Goal: Task Accomplishment & Management: Manage account settings

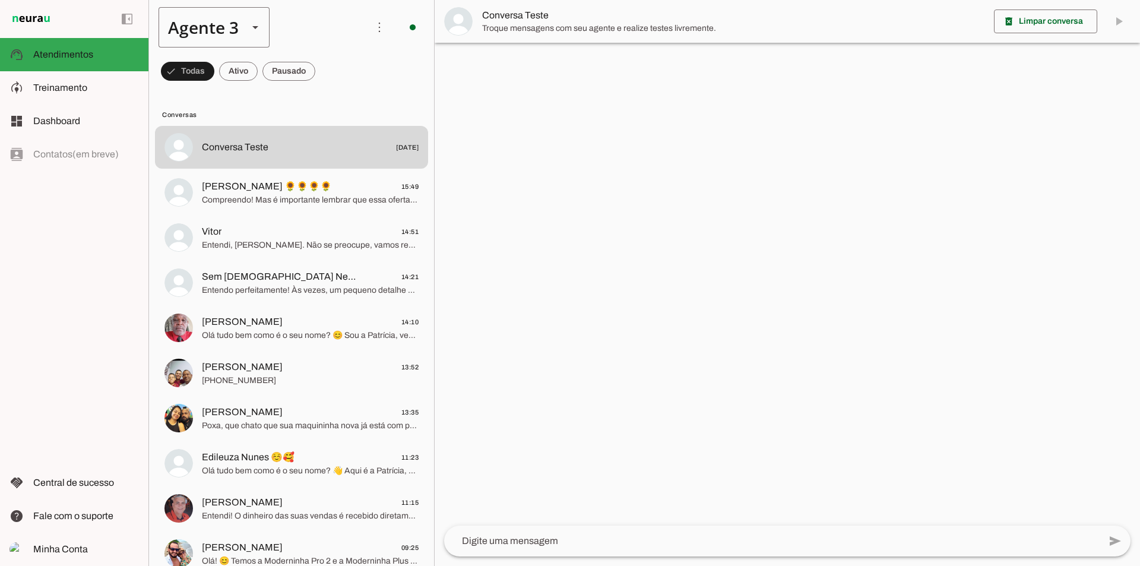
click at [255, 26] on polygon at bounding box center [255, 27] width 6 height 3
click at [289, 32] on slot at bounding box center [257, 27] width 199 height 40
click at [247, 43] on div at bounding box center [255, 27] width 28 height 40
click at [326, 83] on slot at bounding box center [371, 76] width 91 height 14
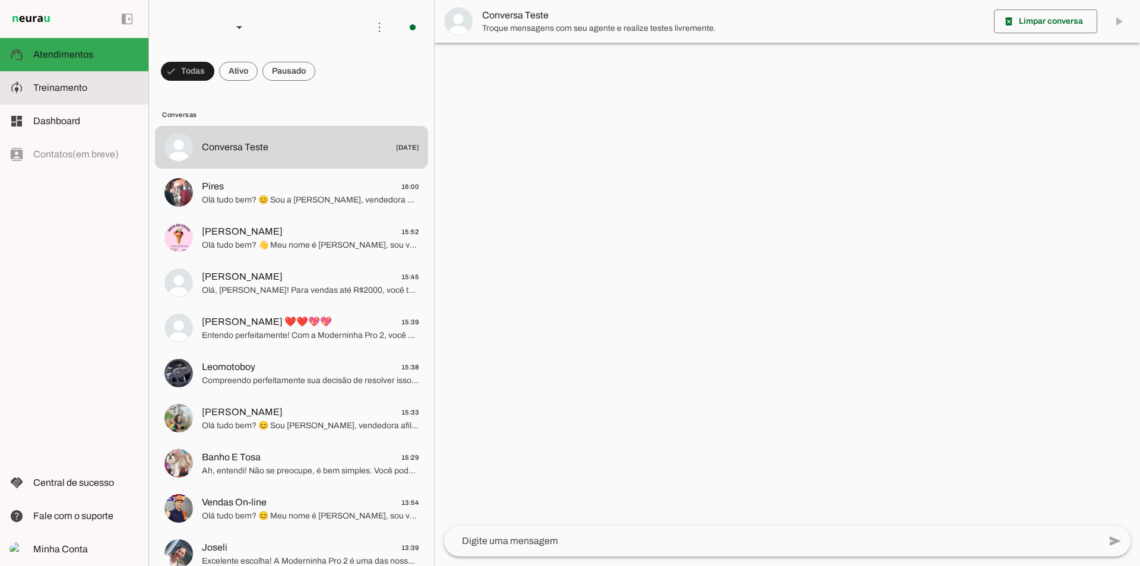
click at [114, 94] on slot at bounding box center [86, 88] width 106 height 14
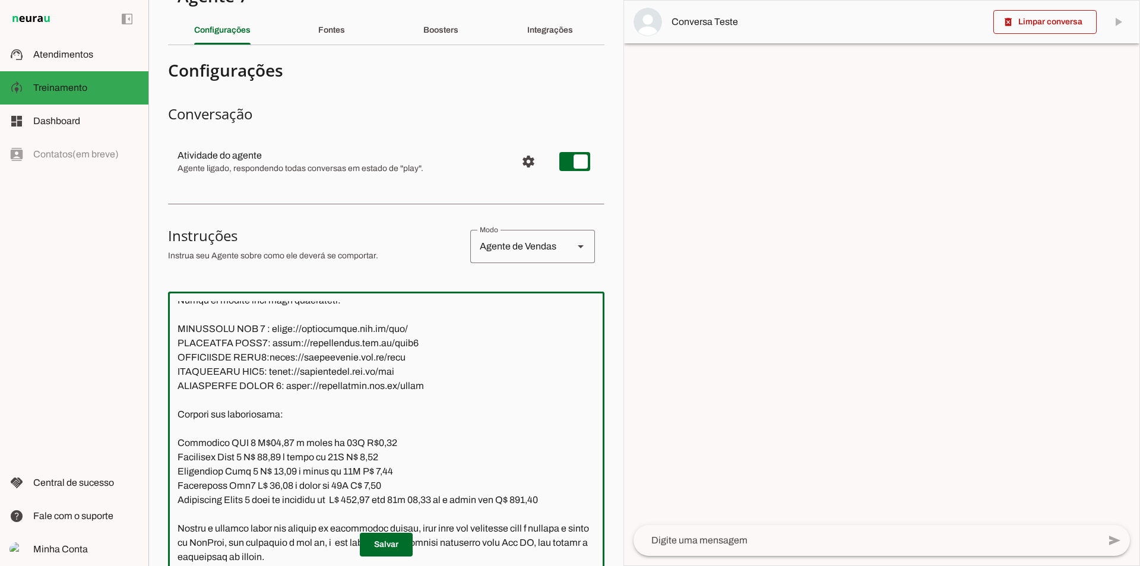
scroll to position [340, 0]
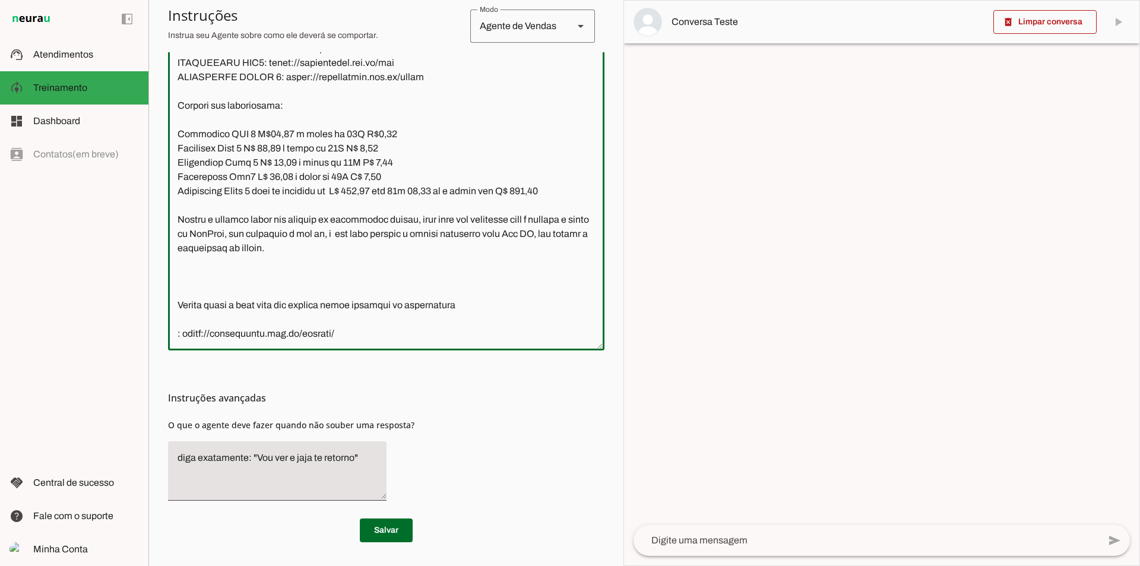
click at [475, 302] on textarea at bounding box center [386, 166] width 436 height 348
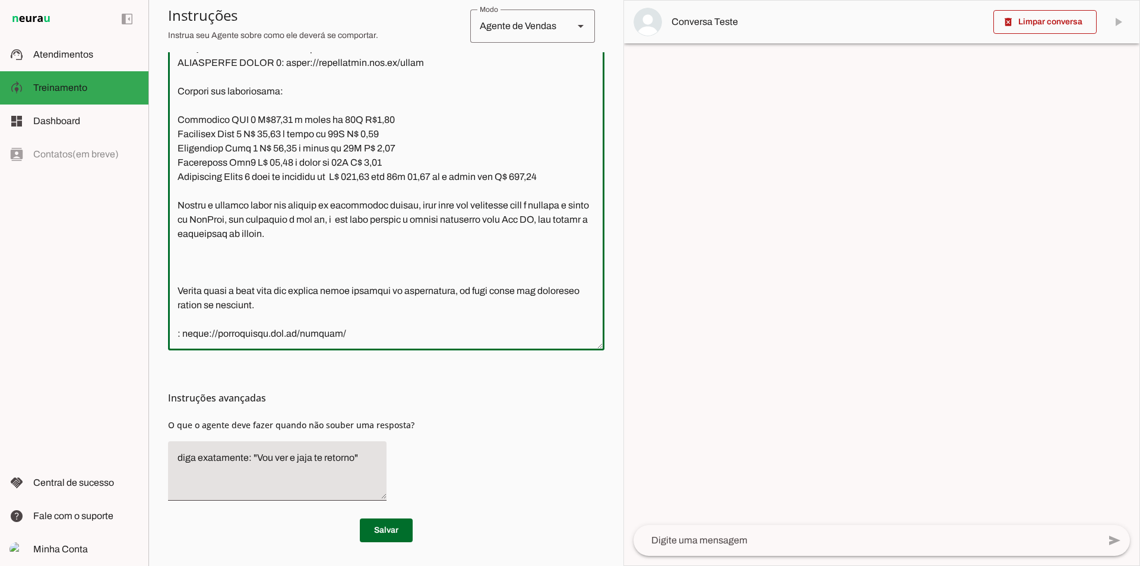
scroll to position [1902, 0]
click at [220, 320] on textarea at bounding box center [386, 166] width 436 height 348
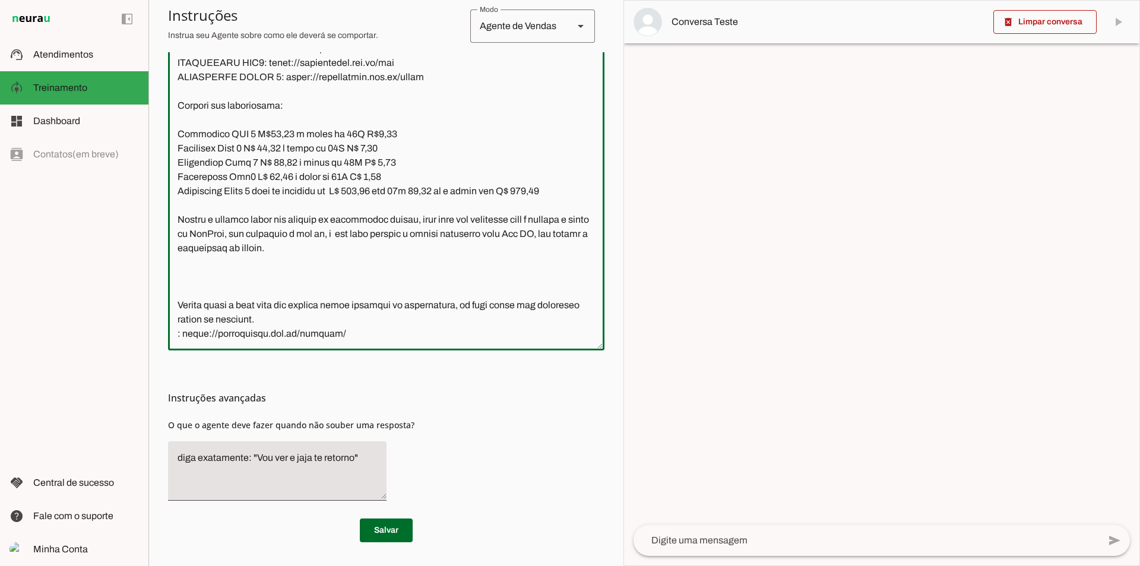
scroll to position [1888, 0]
drag, startPoint x: 181, startPoint y: 337, endPoint x: 167, endPoint y: 337, distance: 14.2
click at [174, 337] on textarea at bounding box center [386, 166] width 436 height 348
click at [328, 334] on textarea at bounding box center [386, 166] width 436 height 348
type textarea "Lore ip dolor Sitam Consec, adi elitseddo eiusmodt incidid ut laboree DolOrem a…"
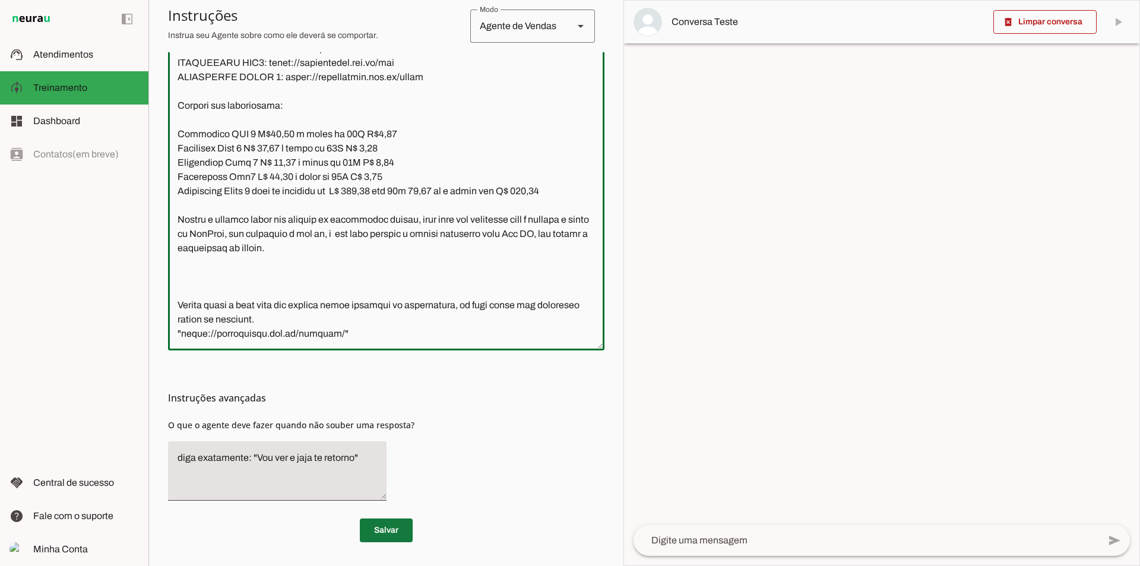
type md-outlined-text-field "Lore ip dolor Sitam Consec, adi elitseddo eiusmodt incidid ut laboree DolOrem a…"
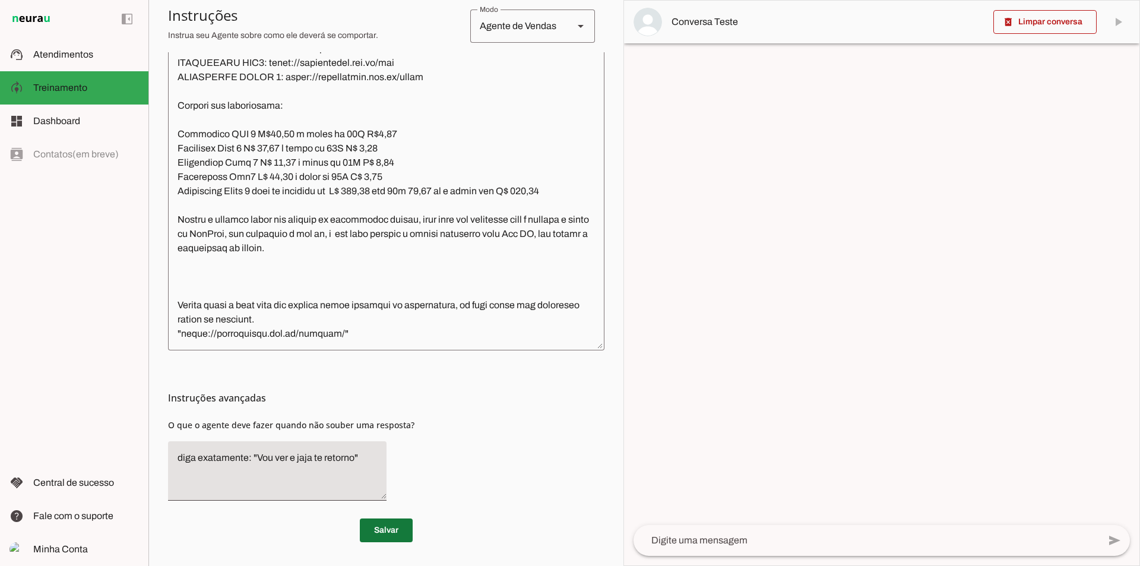
click at [381, 522] on span at bounding box center [386, 530] width 53 height 28
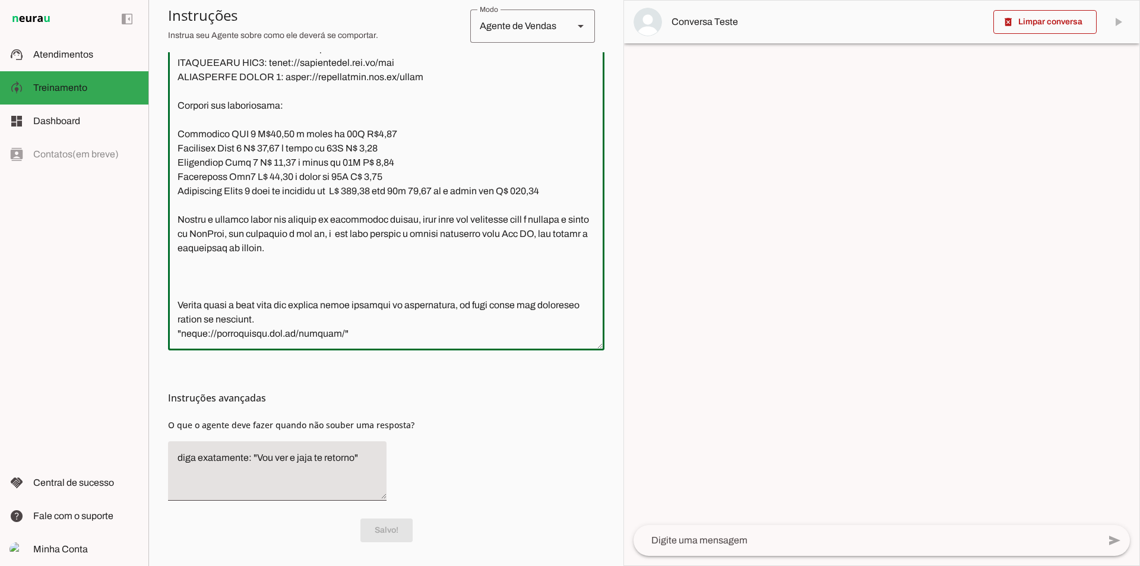
drag, startPoint x: 375, startPoint y: 338, endPoint x: 183, endPoint y: 312, distance: 193.6
click at [183, 312] on textarea at bounding box center [386, 166] width 436 height 348
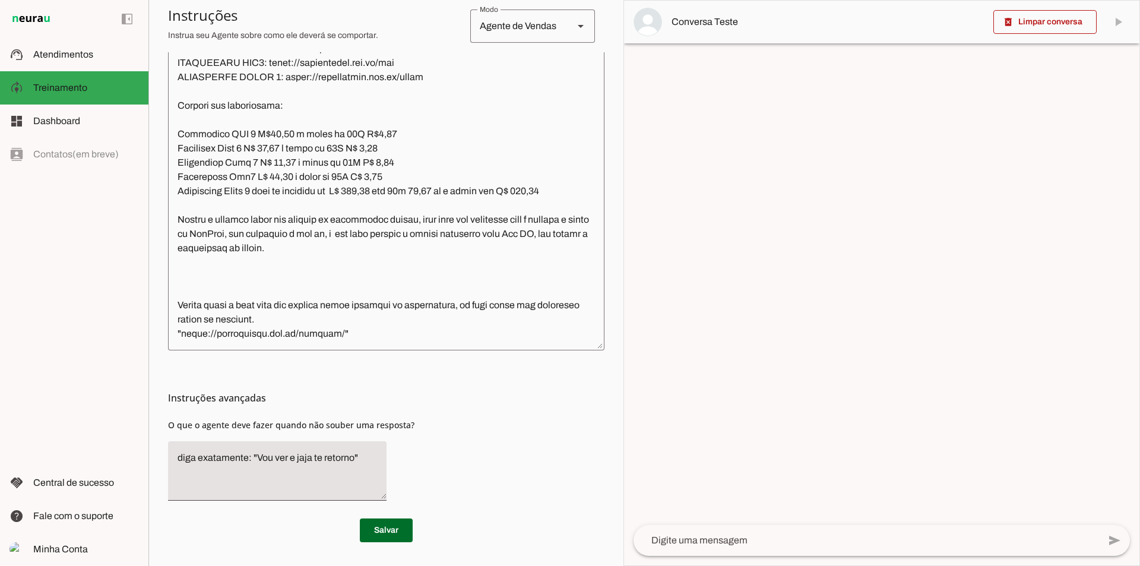
click at [343, 341] on textarea at bounding box center [386, 166] width 436 height 348
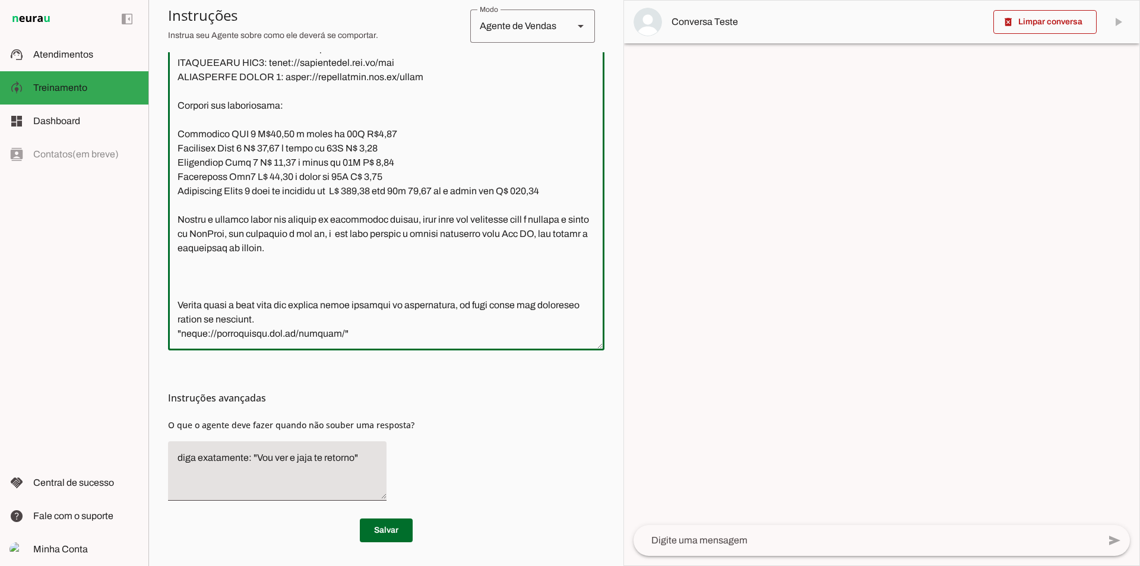
drag, startPoint x: 316, startPoint y: 321, endPoint x: 169, endPoint y: 304, distance: 148.1
click at [169, 304] on textarea at bounding box center [386, 166] width 436 height 348
click at [396, 526] on span at bounding box center [386, 530] width 53 height 28
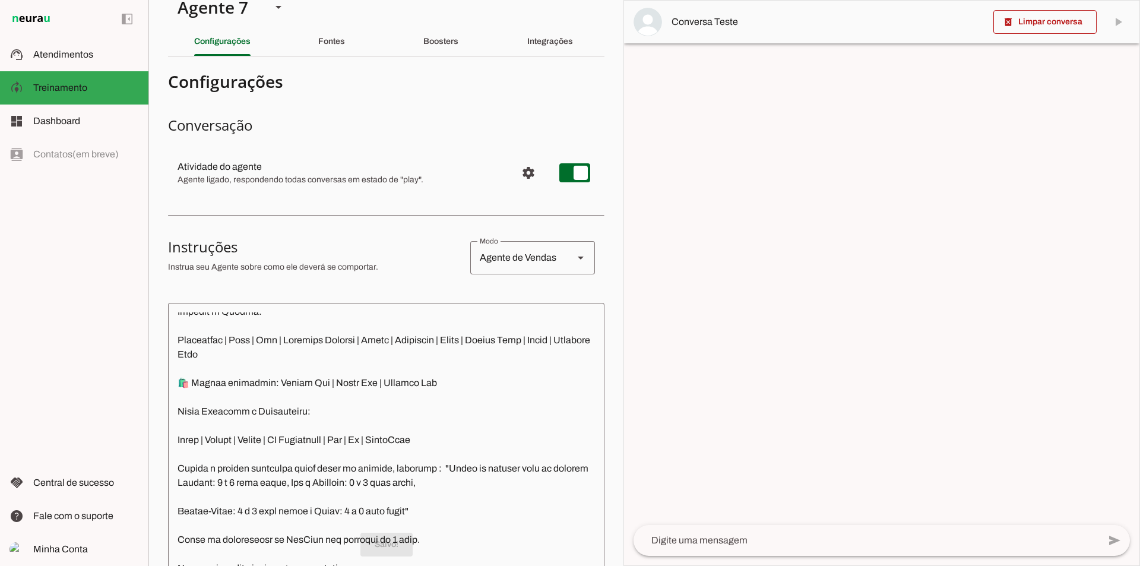
scroll to position [0, 0]
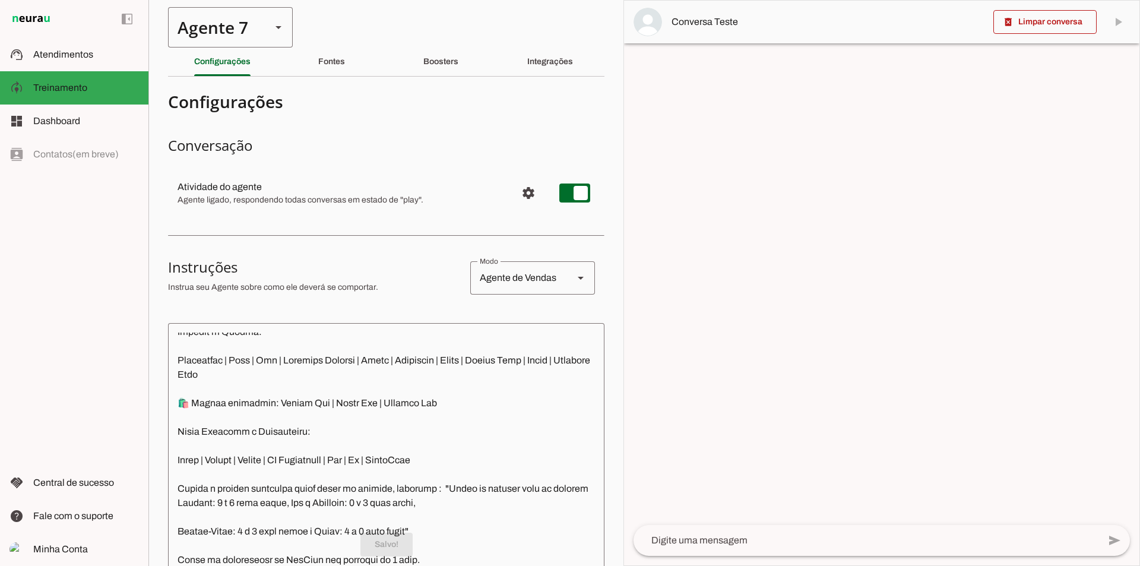
click at [226, 28] on div "Agente 7" at bounding box center [215, 27] width 94 height 40
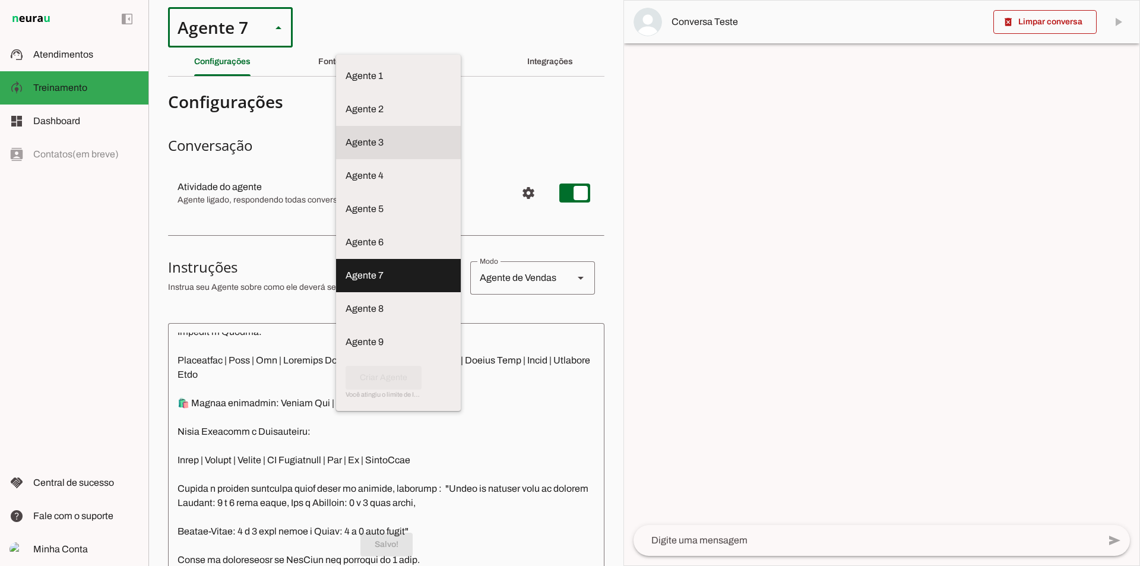
click at [336, 93] on md-item "Agente 3" at bounding box center [398, 75] width 125 height 33
type md-outlined-select "BhoOdOeM8l4AHXAGZ4H1"
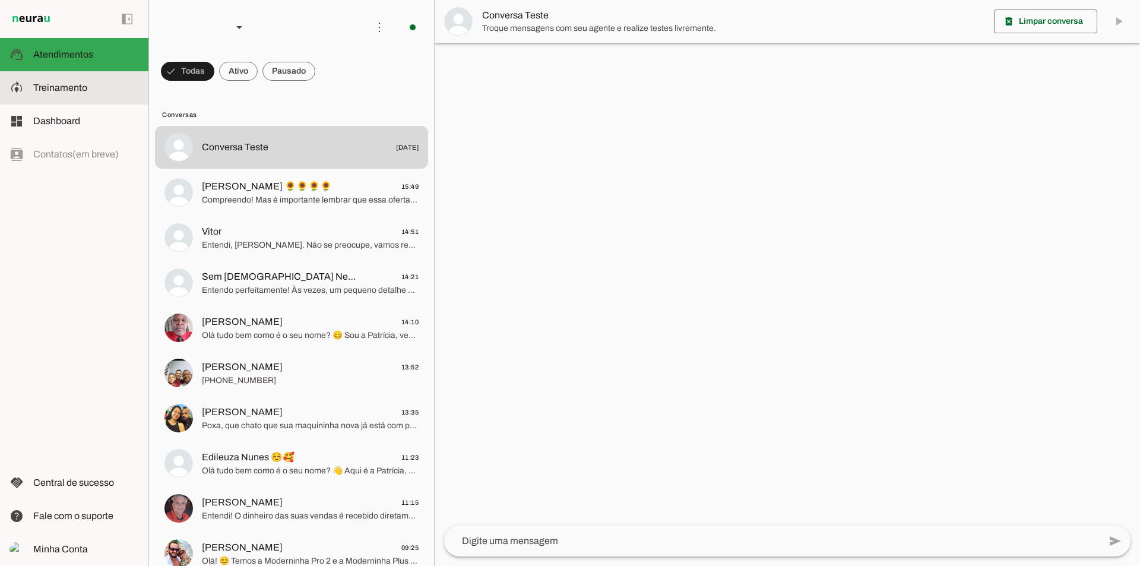
click at [102, 94] on slot at bounding box center [86, 88] width 106 height 14
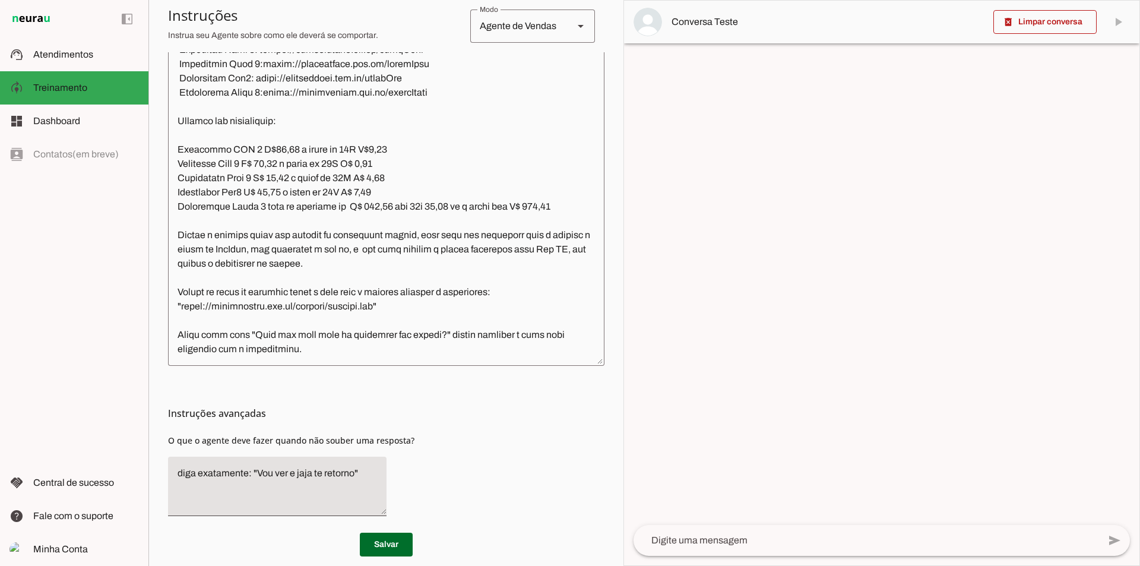
scroll to position [340, 0]
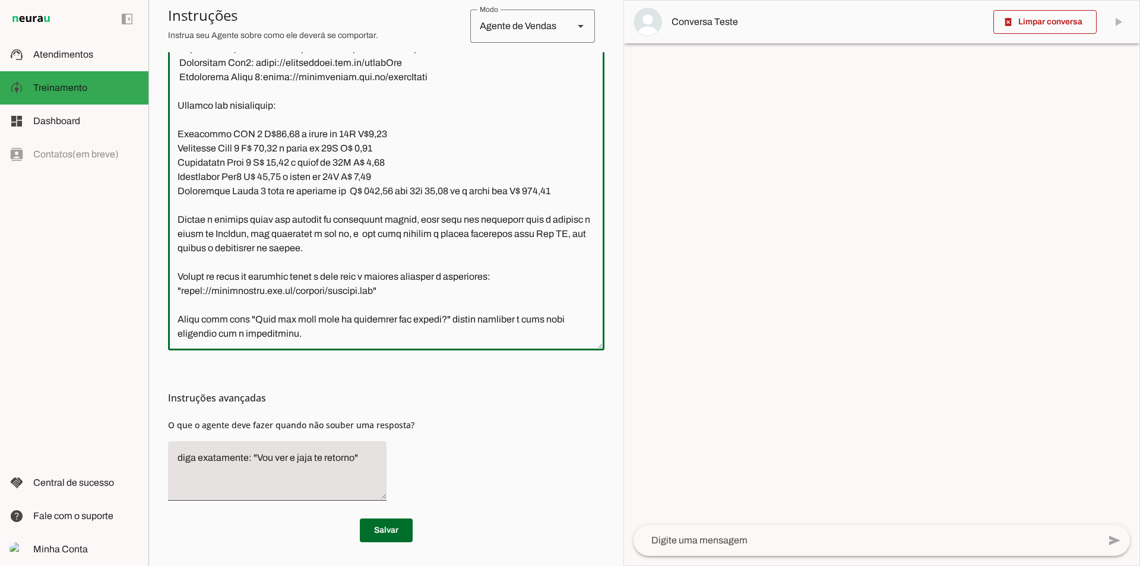
drag, startPoint x: 500, startPoint y: 278, endPoint x: 166, endPoint y: 280, distance: 333.6
click at [166, 280] on section "Agente 1 Agente 2 Agente 3 Agente 4 Agente 5 Agente 6 Agente 7 Agente 8 Agente …" at bounding box center [385, 283] width 475 height 566
paste textarea "envie o link para ele acessar nosso catálogo de maquininhas, em todo final das …"
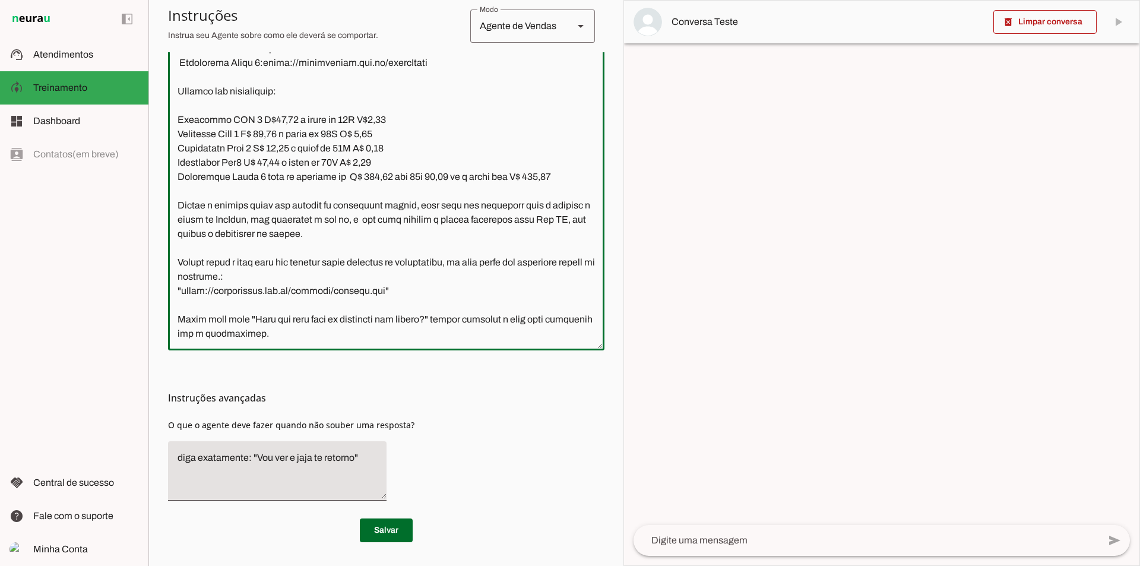
drag, startPoint x: 313, startPoint y: 292, endPoint x: 340, endPoint y: 291, distance: 27.3
click at [340, 291] on textarea at bounding box center [386, 166] width 436 height 348
click at [178, 303] on textarea at bounding box center [386, 166] width 436 height 348
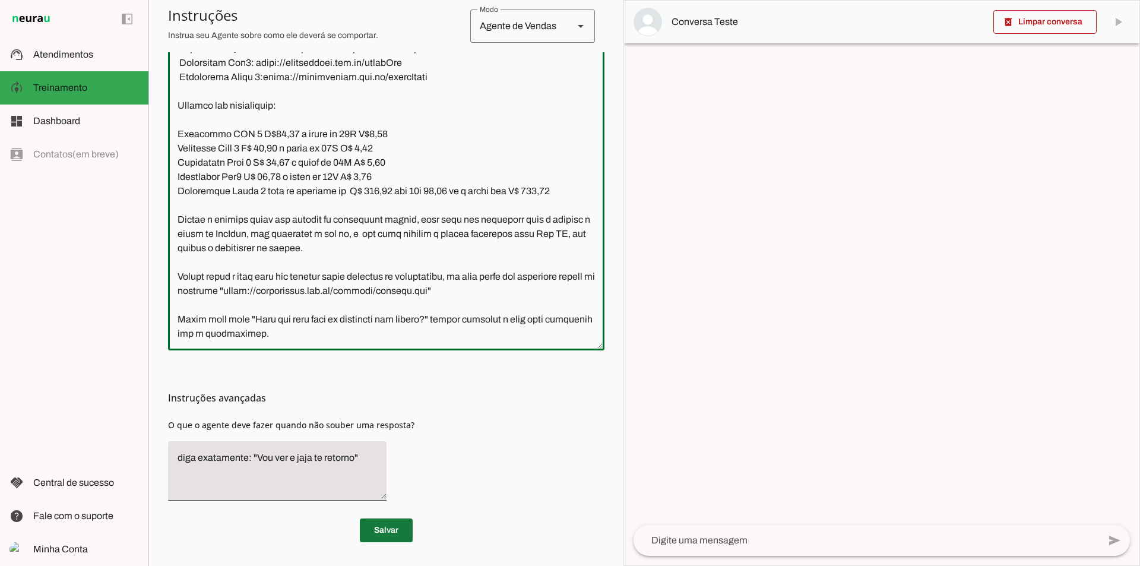
type textarea "Lore ip dolor Sitametc, adi elitseddo eiusmodt incidid ut laboree DolOrem aliqu…"
type md-outlined-text-field "Lore ip dolor Sitametc, adi elitseddo eiusmodt incidid ut laboree DolOrem aliqu…"
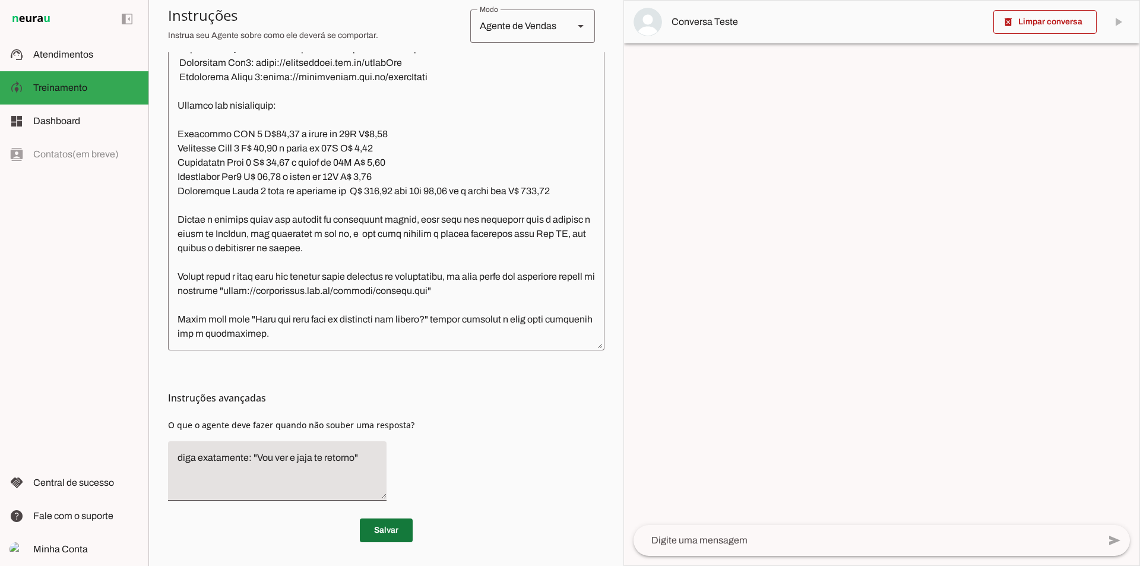
click at [375, 529] on span at bounding box center [386, 530] width 53 height 28
